Goal: Information Seeking & Learning: Learn about a topic

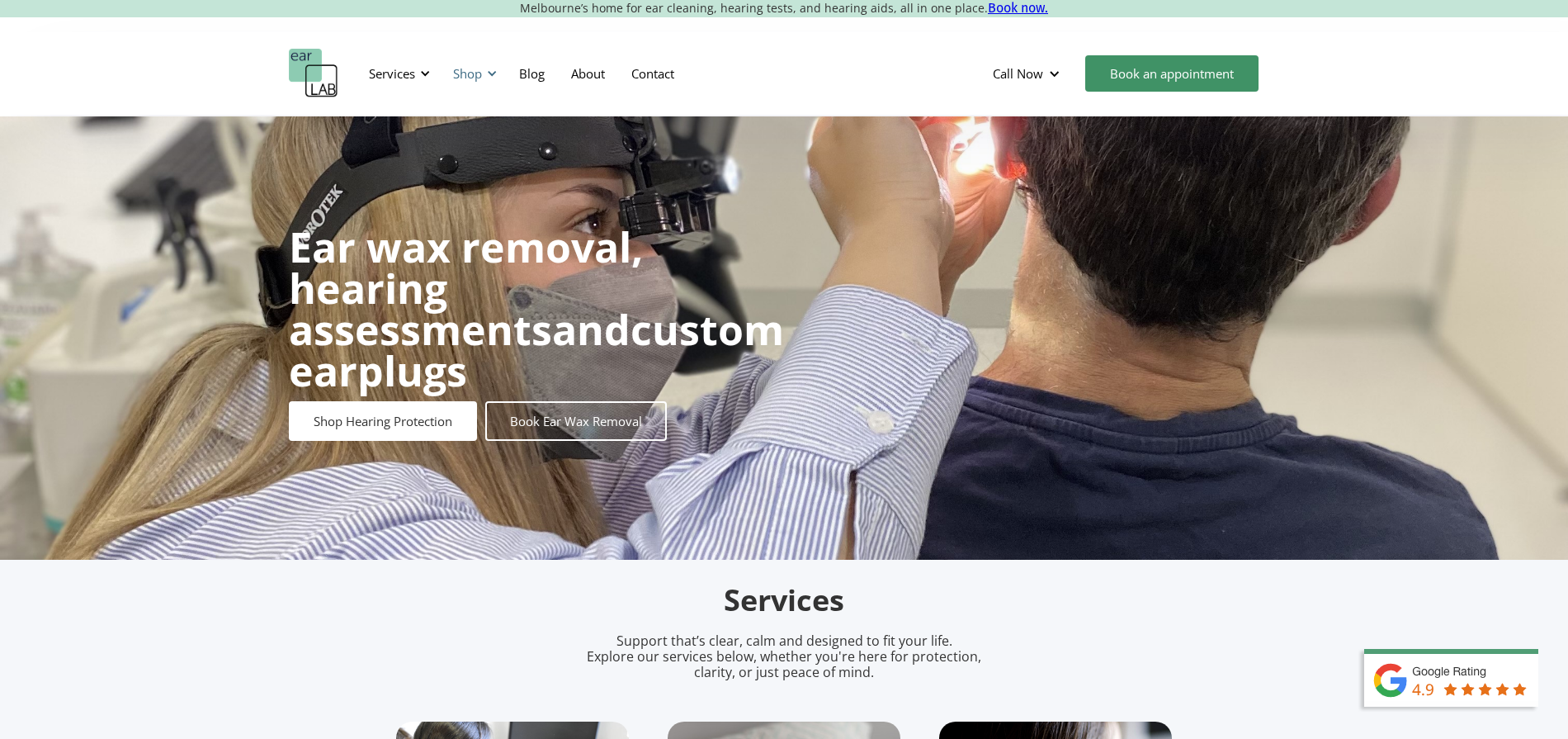
click at [489, 82] on div "Shop" at bounding box center [473, 73] width 59 height 49
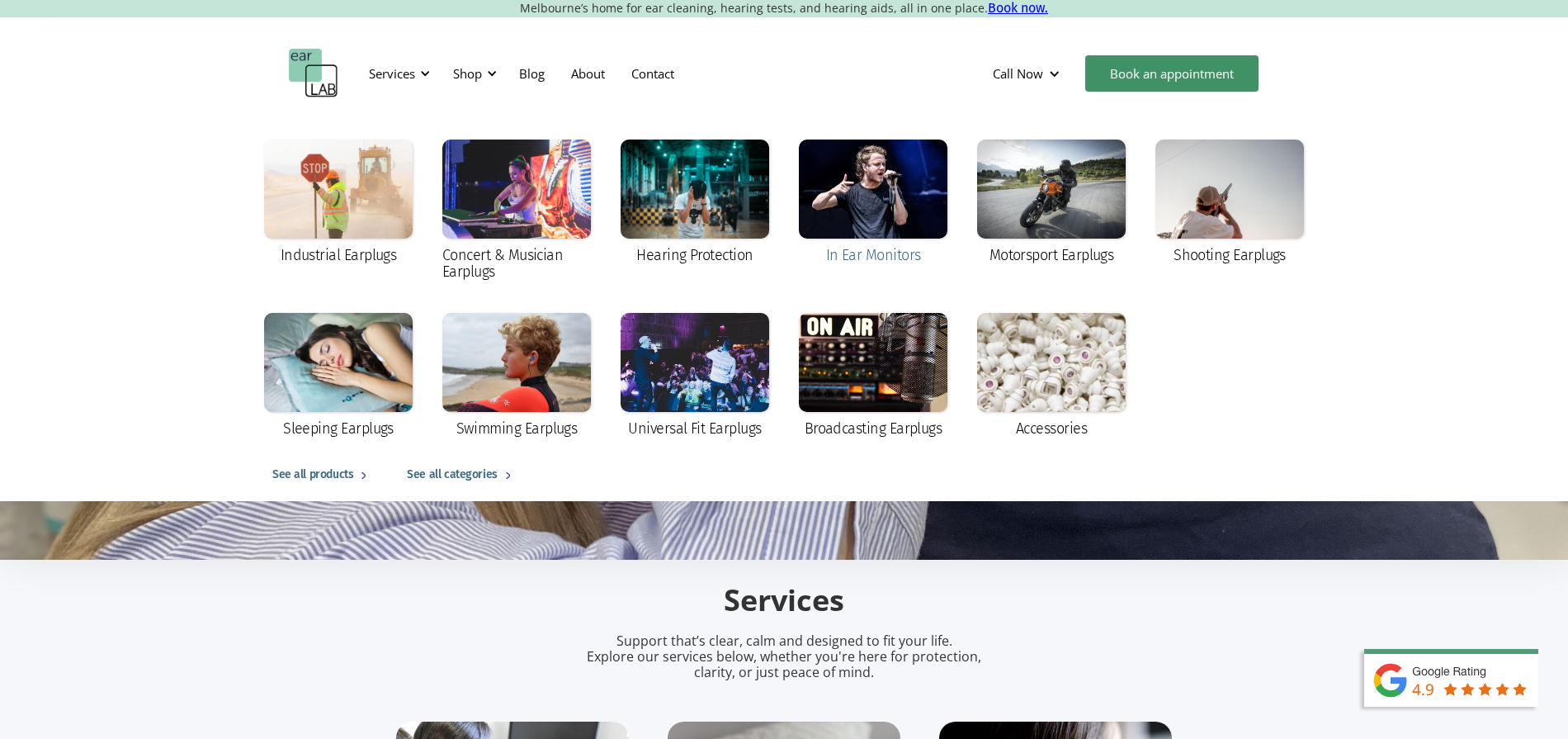
click at [872, 201] on div at bounding box center [873, 189] width 148 height 99
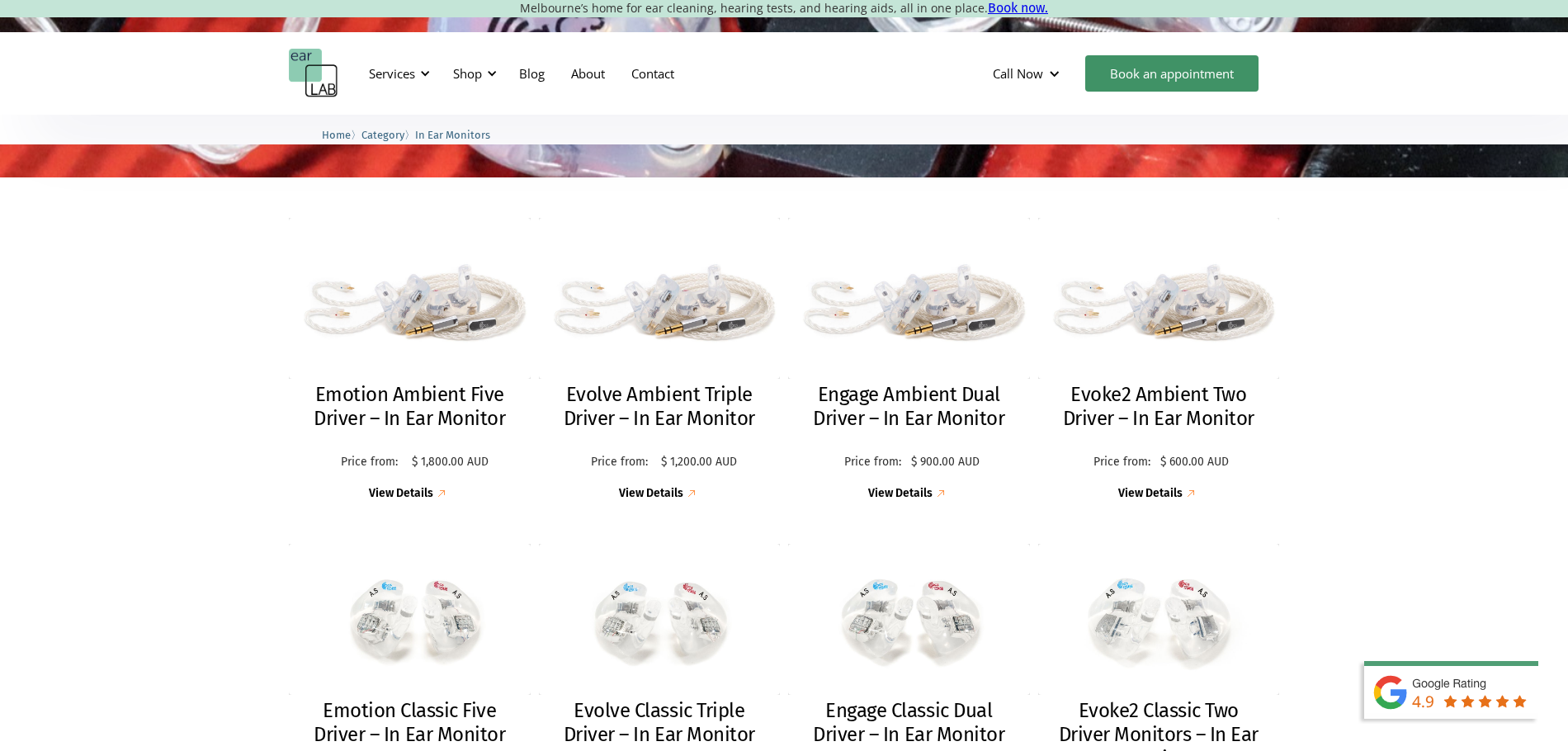
scroll to position [371, 0]
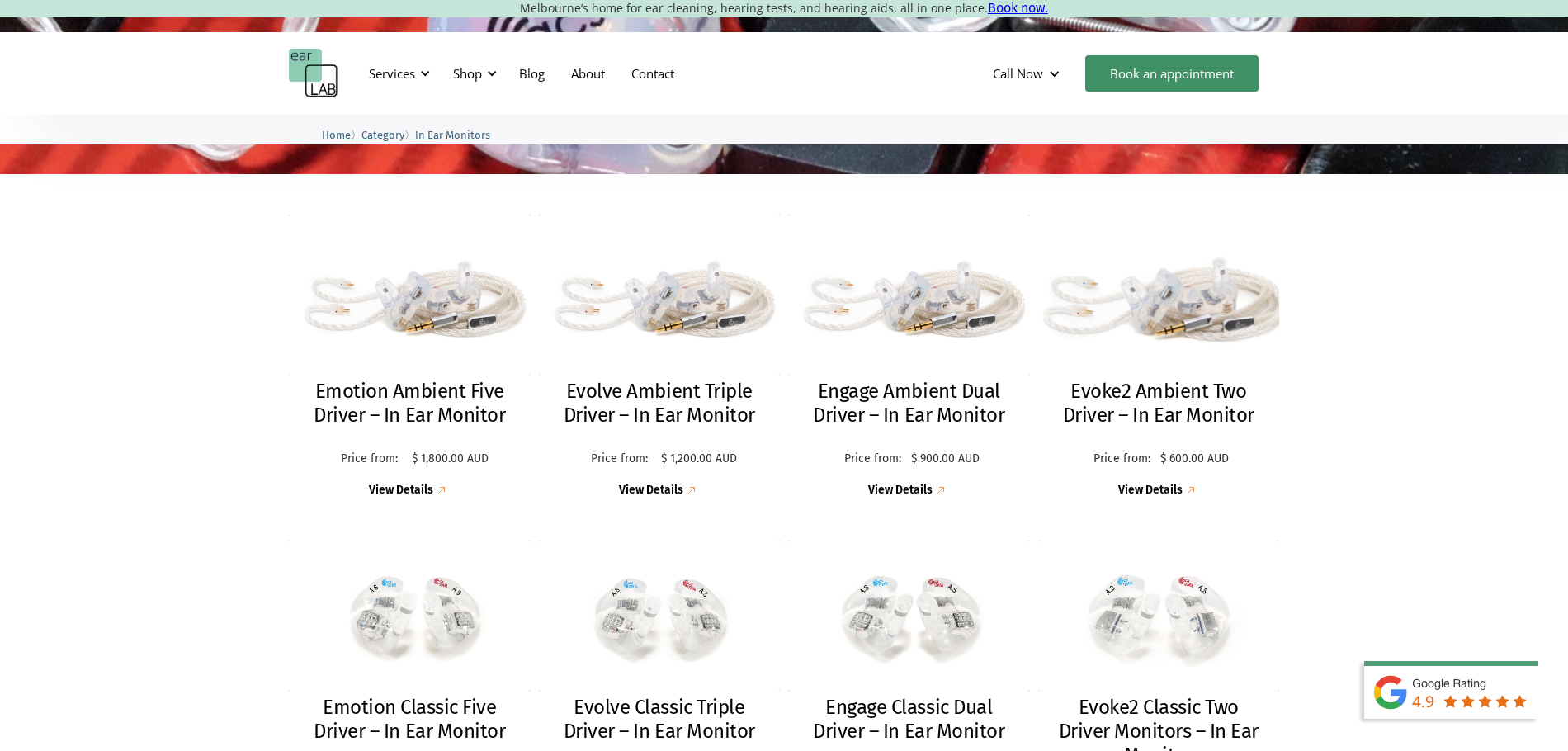
click at [1163, 355] on img at bounding box center [1159, 295] width 266 height 177
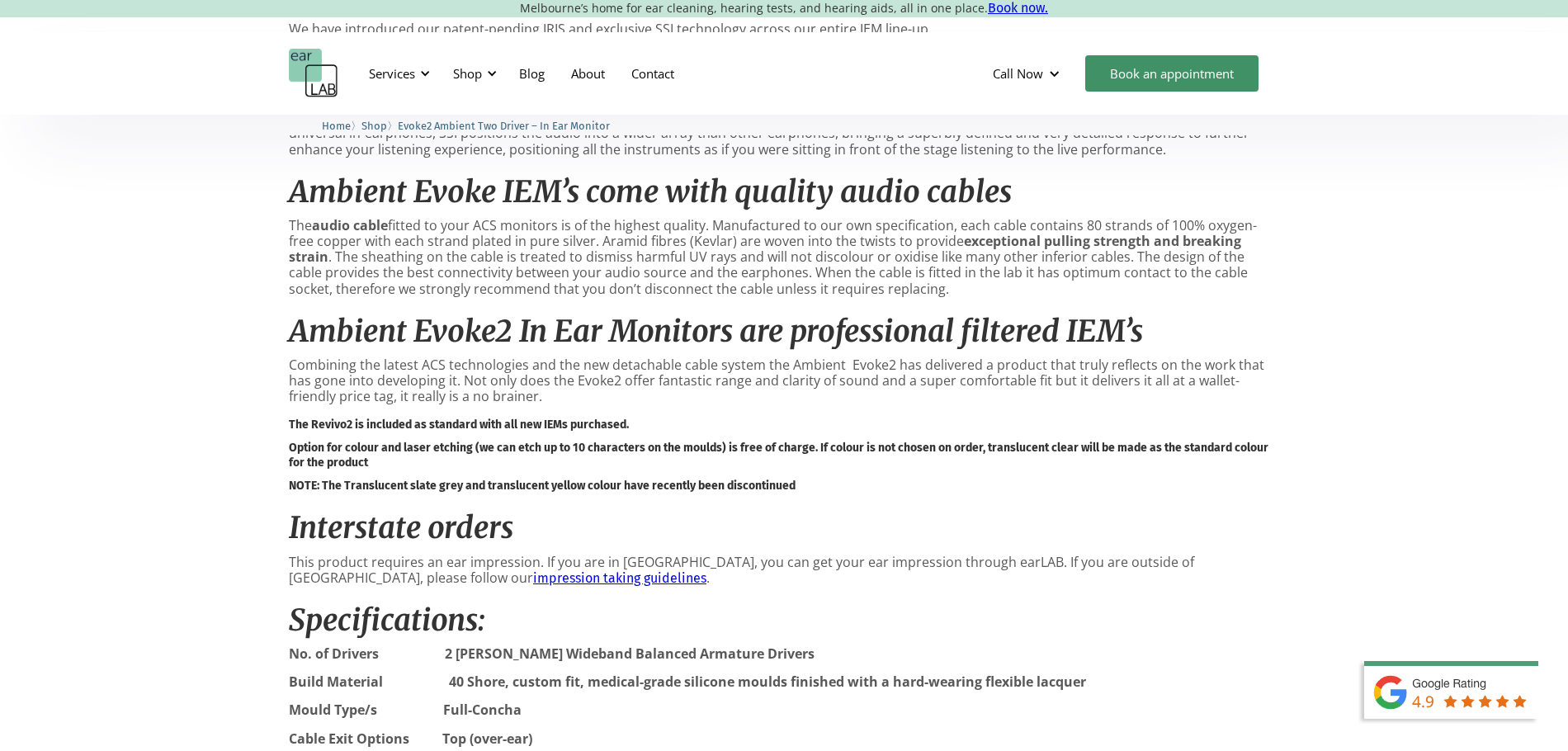
scroll to position [1375, 0]
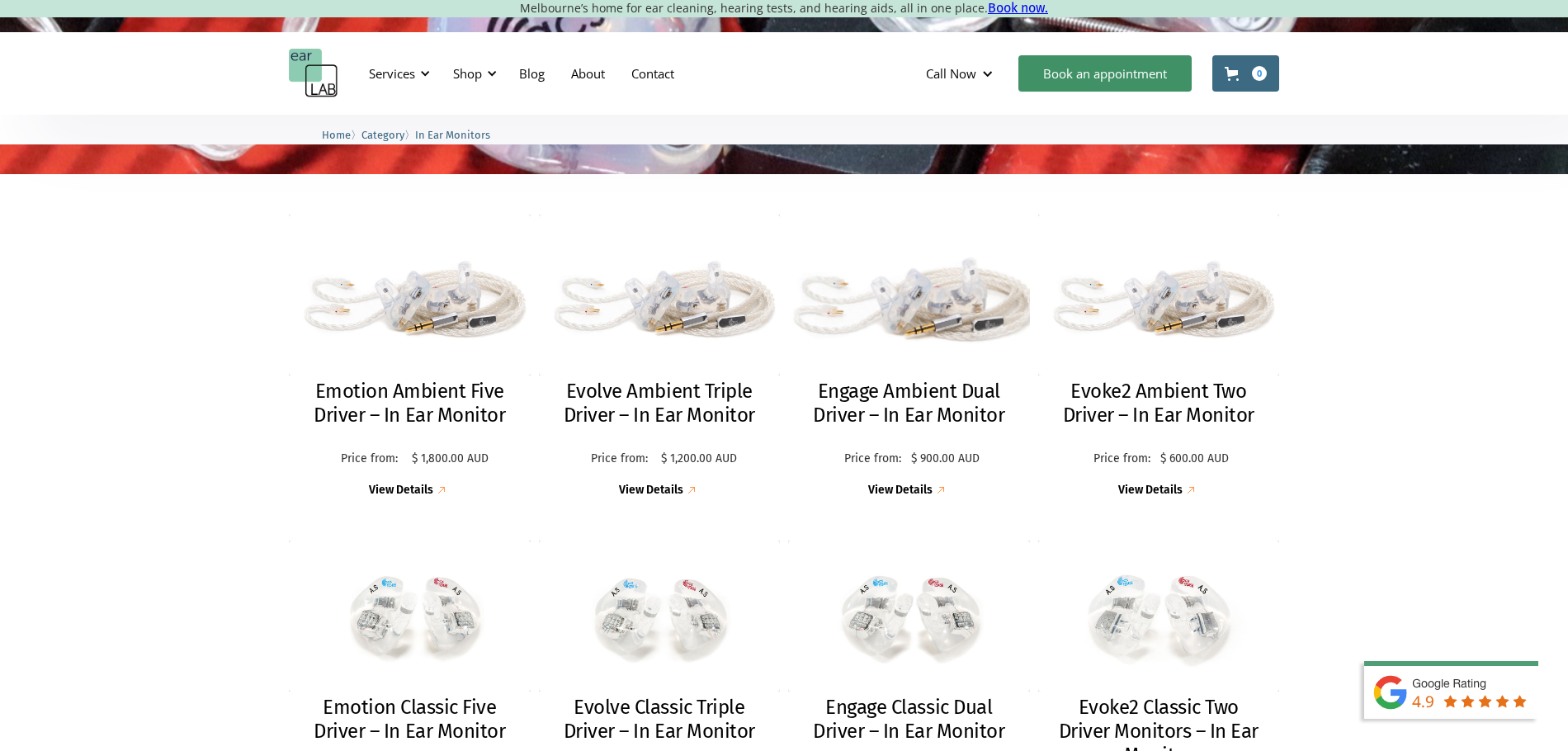
click at [968, 264] on img at bounding box center [909, 295] width 264 height 177
click at [938, 368] on img at bounding box center [909, 295] width 266 height 177
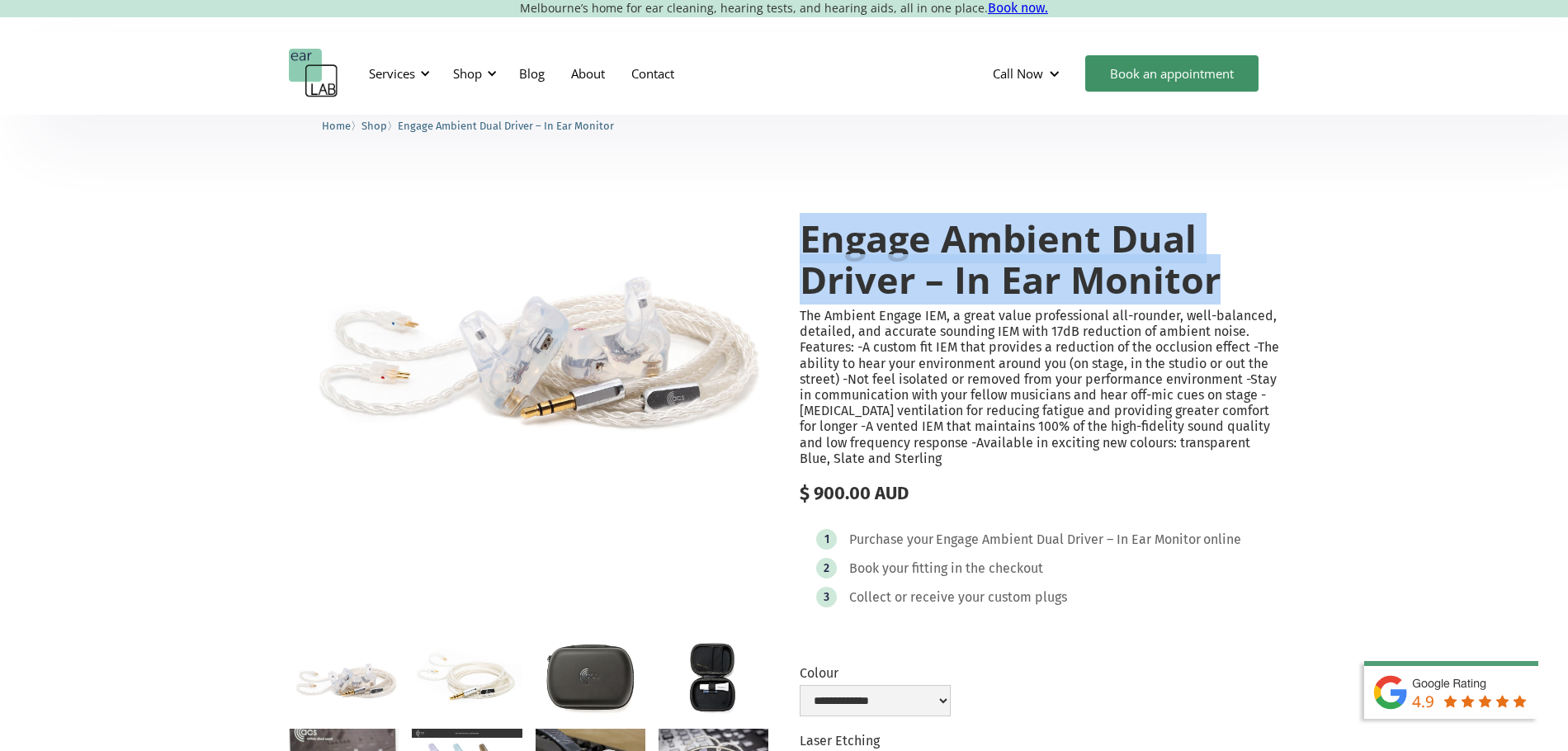
drag, startPoint x: 794, startPoint y: 229, endPoint x: 1228, endPoint y: 281, distance: 437.1
click at [1228, 281] on div "**********" at bounding box center [784, 567] width 991 height 763
copy h1 "Engage Ambient Dual Driver – In Ear Monitor"
